Goal: Information Seeking & Learning: Learn about a topic

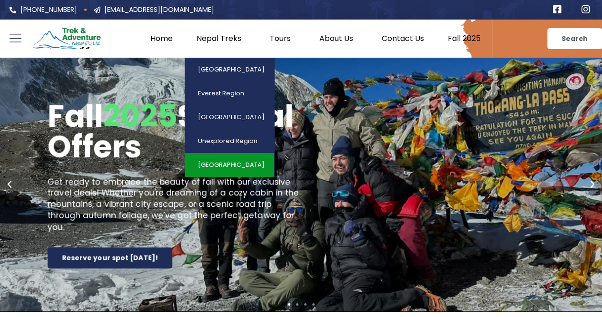
click at [229, 161] on link "[GEOGRAPHIC_DATA]" at bounding box center [230, 165] width 90 height 24
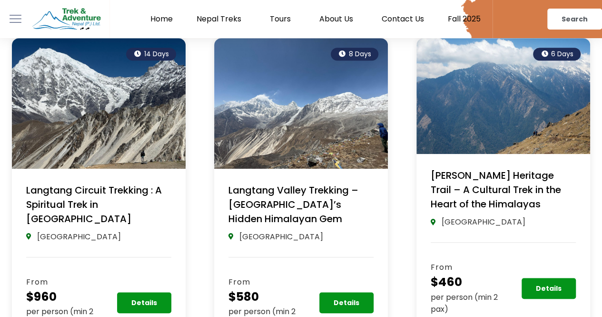
scroll to position [219, 0]
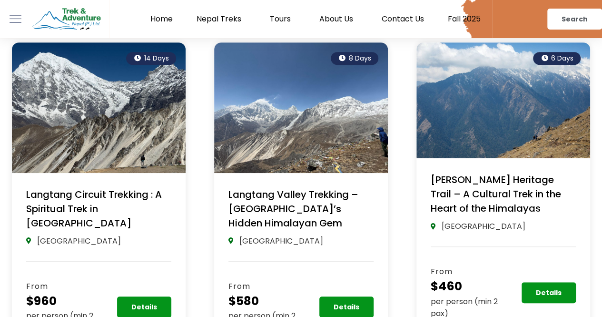
click at [107, 204] on link "Langtang Circuit Trekking : A Spiritual Trek in [GEOGRAPHIC_DATA]" at bounding box center [94, 209] width 136 height 42
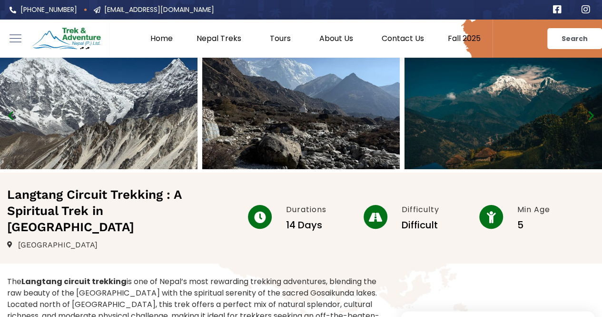
click at [163, 34] on link "Home" at bounding box center [162, 39] width 46 height 10
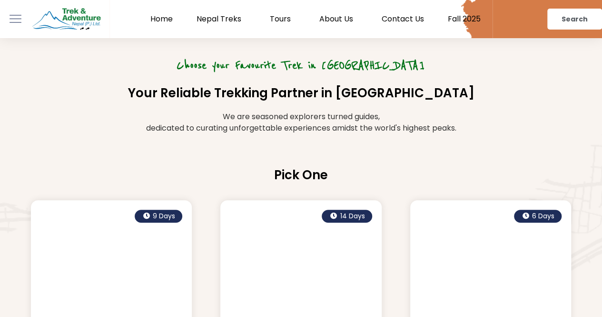
scroll to position [1870, 0]
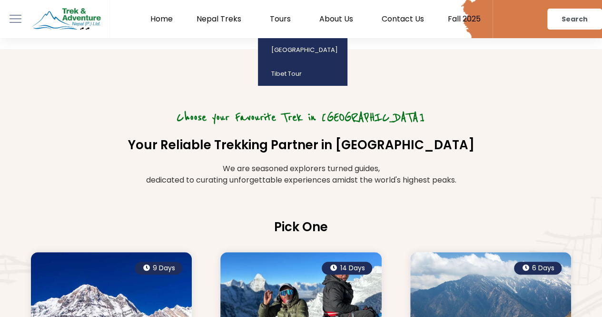
click at [286, 17] on link "Tours" at bounding box center [283, 19] width 50 height 10
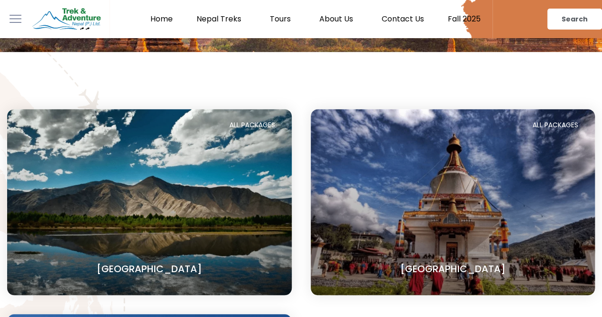
scroll to position [243, 0]
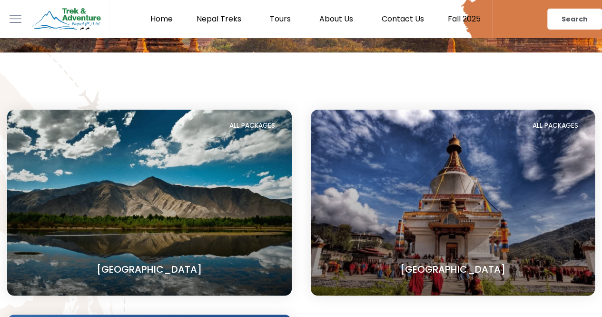
click at [198, 226] on section "Tibet" at bounding box center [149, 202] width 285 height 186
click at [469, 268] on link "[GEOGRAPHIC_DATA]" at bounding box center [452, 268] width 105 height 13
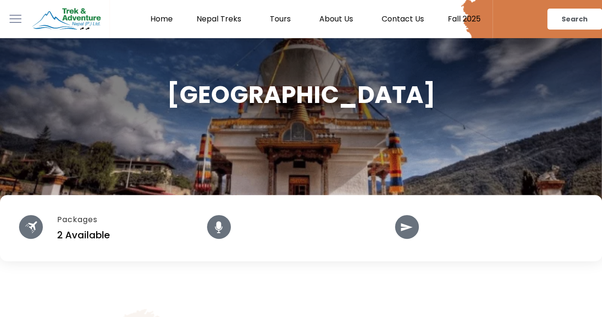
scroll to position [78, 0]
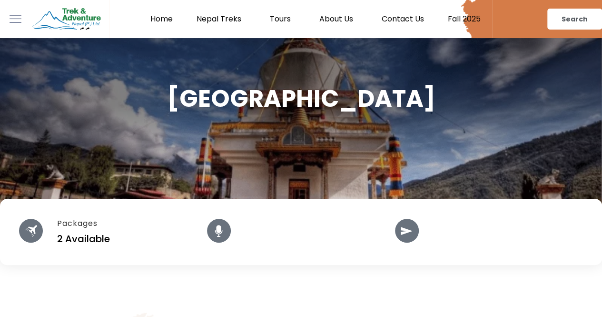
click at [79, 236] on h4 "2 Available" at bounding box center [132, 238] width 150 height 14
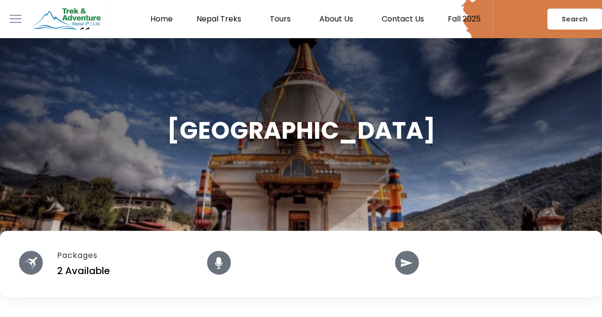
scroll to position [43, 0]
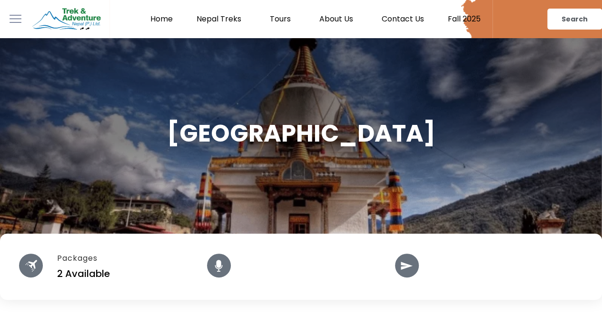
click at [408, 262] on icon at bounding box center [407, 265] width 12 height 12
click at [408, 264] on polygon at bounding box center [407, 265] width 12 height 8
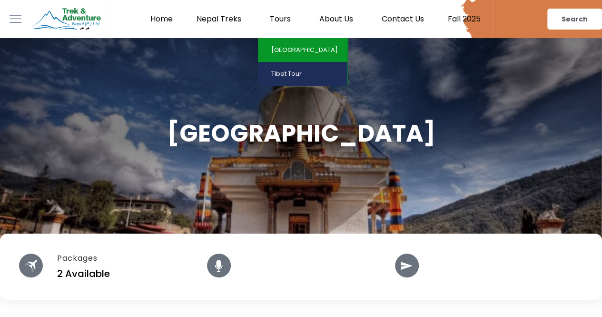
click at [288, 46] on link "[GEOGRAPHIC_DATA]" at bounding box center [303, 50] width 90 height 24
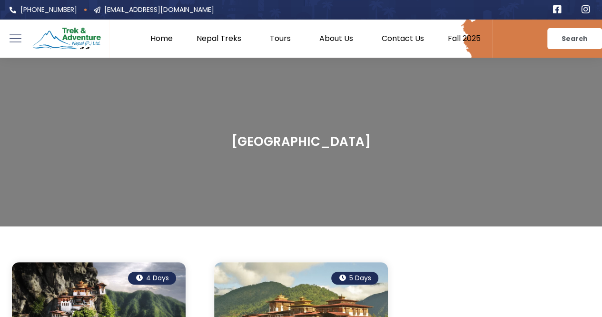
click at [276, 43] on div at bounding box center [300, 39] width 383 height 38
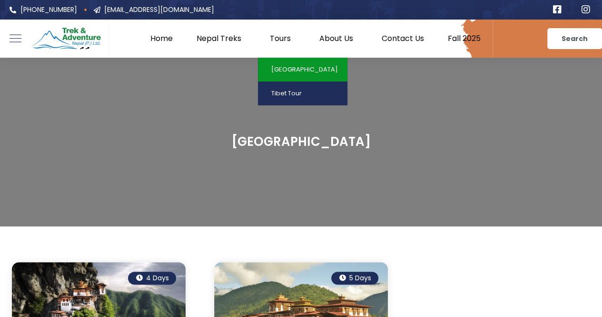
click at [279, 36] on link "Tours" at bounding box center [283, 39] width 50 height 10
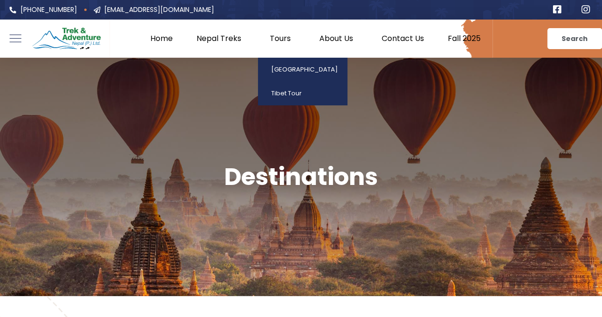
click at [275, 40] on link "Tours" at bounding box center [283, 39] width 50 height 10
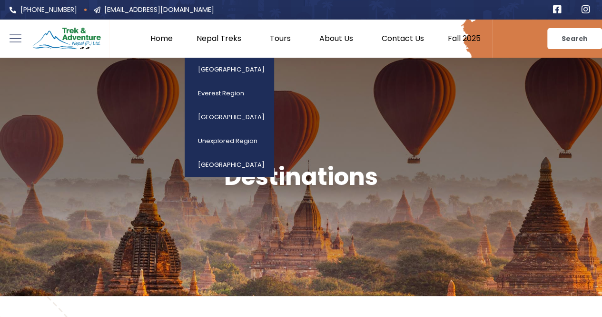
click at [223, 34] on link "Nepal Treks" at bounding box center [221, 39] width 73 height 10
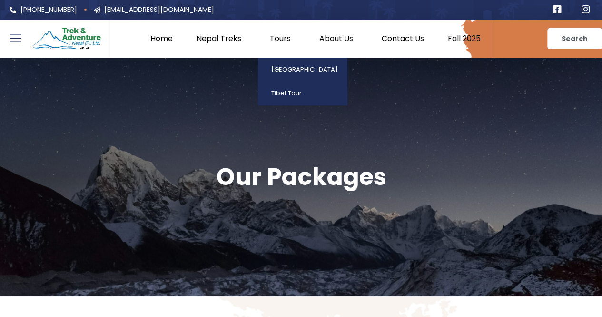
click at [284, 38] on link "Tours" at bounding box center [283, 39] width 50 height 10
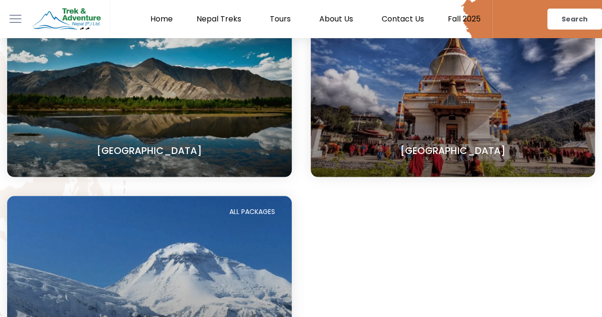
scroll to position [378, 0]
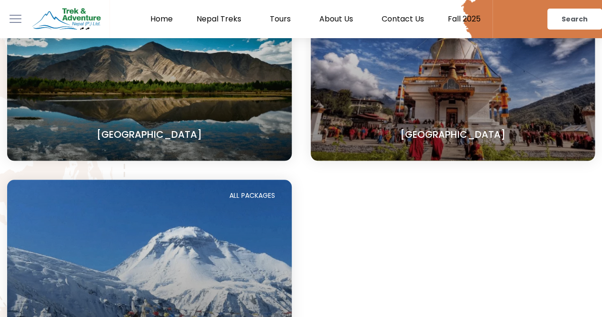
click at [426, 132] on h4 "[GEOGRAPHIC_DATA]" at bounding box center [453, 134] width 247 height 14
click at [455, 133] on link "[GEOGRAPHIC_DATA]" at bounding box center [452, 134] width 105 height 13
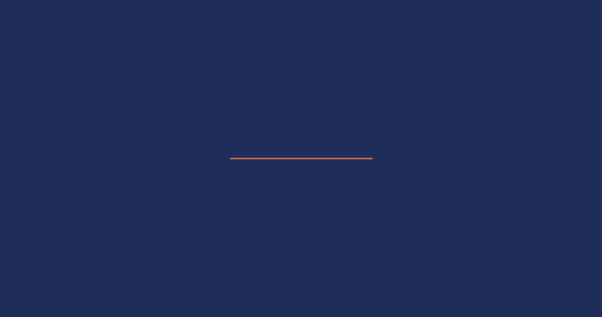
click at [455, 133] on e-page-transition at bounding box center [301, 158] width 602 height 317
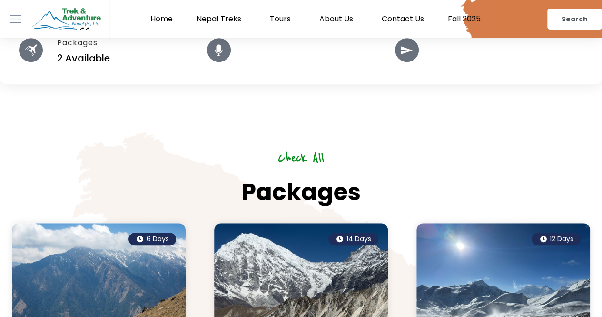
scroll to position [260, 0]
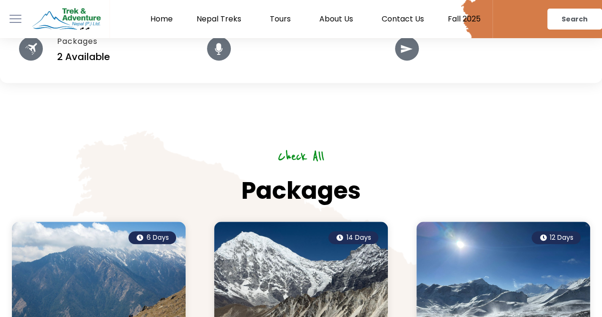
click at [398, 52] on div at bounding box center [407, 49] width 24 height 24
click at [87, 54] on h4 "2 Available" at bounding box center [132, 57] width 150 height 14
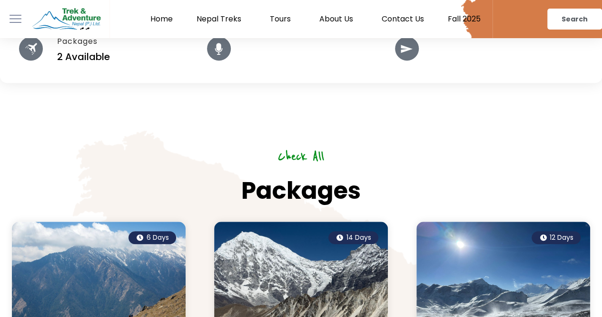
click at [41, 52] on div at bounding box center [31, 49] width 24 height 24
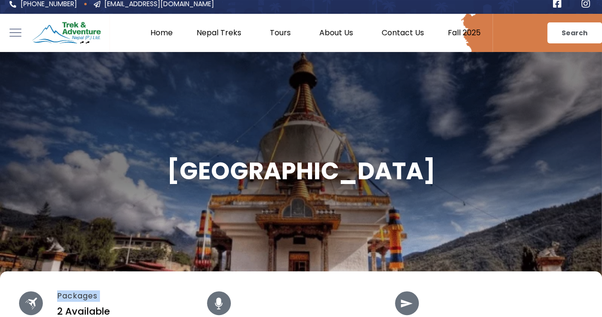
scroll to position [0, 0]
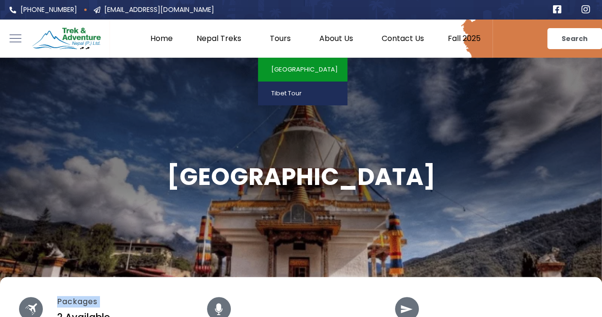
click at [282, 74] on link "[GEOGRAPHIC_DATA]" at bounding box center [303, 70] width 90 height 24
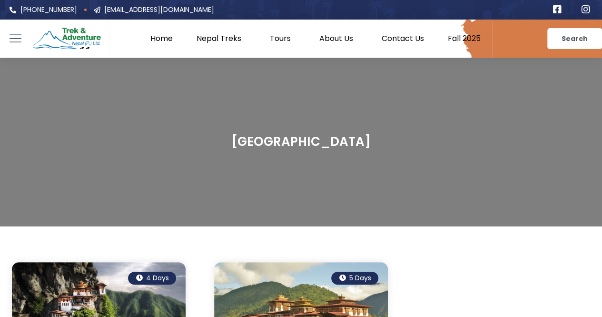
click at [165, 38] on link "Home" at bounding box center [162, 39] width 46 height 10
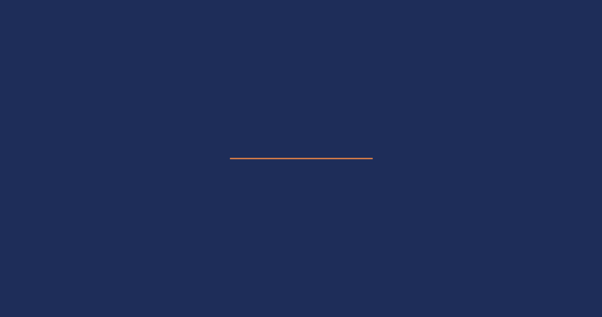
click at [165, 38] on e-page-transition at bounding box center [301, 158] width 602 height 317
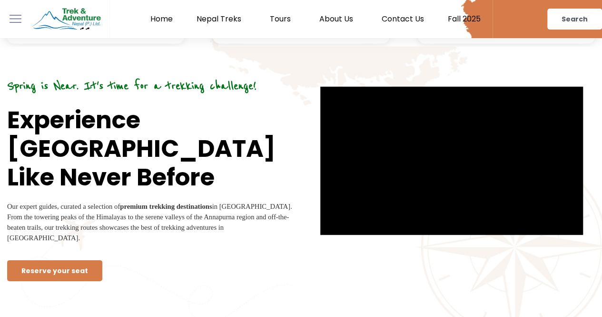
scroll to position [1156, 0]
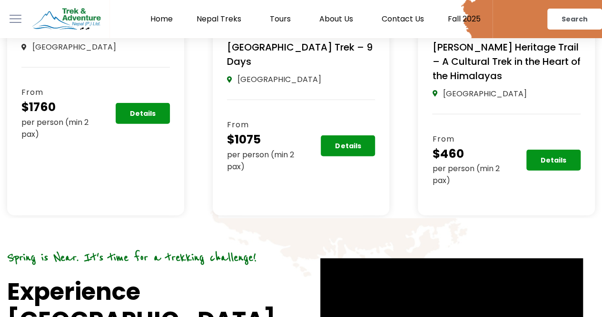
click at [460, 15] on link "Fall 2025" at bounding box center [464, 19] width 57 height 10
